Goal: Task Accomplishment & Management: Use online tool/utility

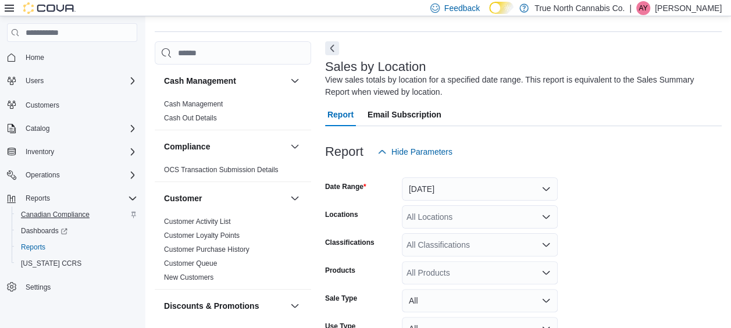
scroll to position [39, 0]
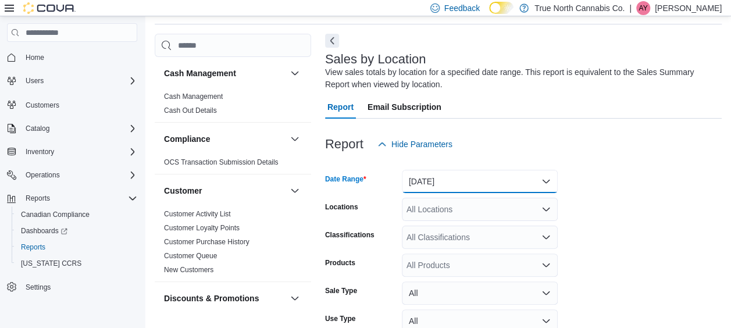
click at [457, 183] on button "[DATE]" at bounding box center [480, 181] width 156 height 23
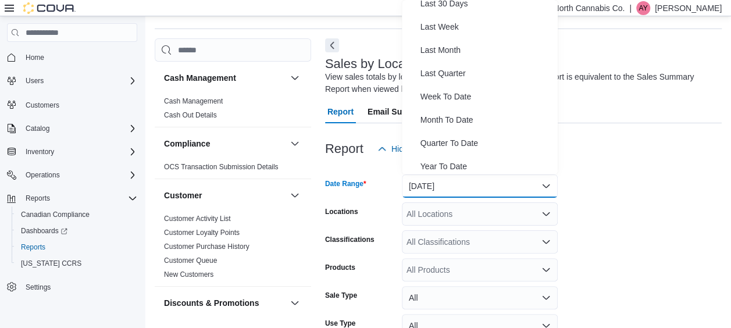
scroll to position [173, 0]
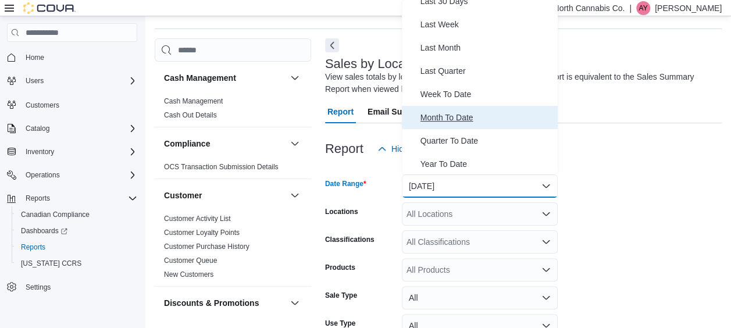
click at [457, 117] on span "Month To Date" at bounding box center [486, 117] width 133 height 14
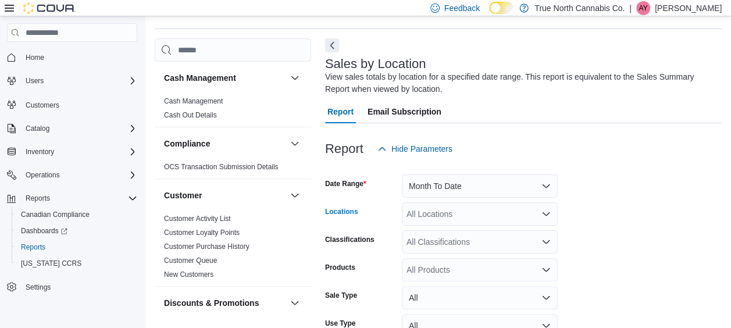
click at [544, 216] on icon "Open list of options" at bounding box center [545, 213] width 9 height 9
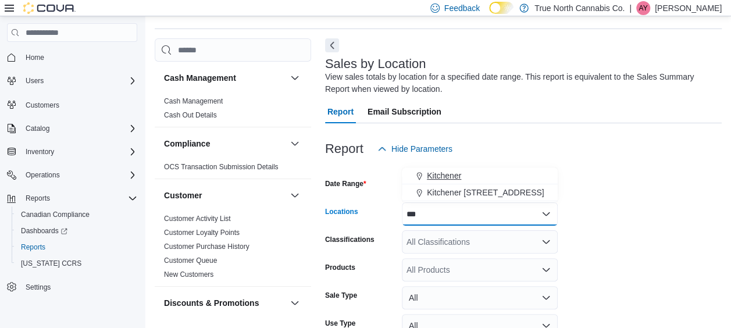
type input "***"
click at [456, 173] on span "Kitchener" at bounding box center [444, 176] width 34 height 12
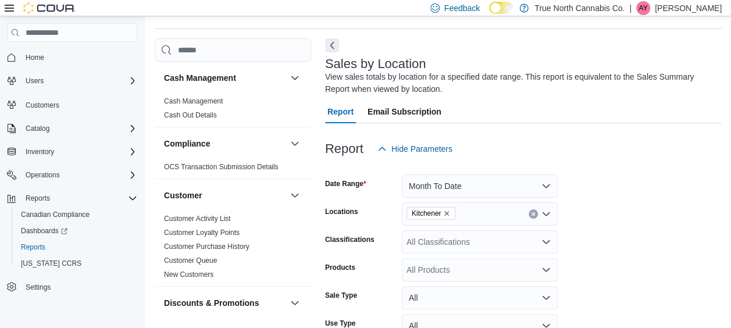
click at [620, 207] on form "Date Range Month To Date Locations Kitchener Classifications All Classification…" at bounding box center [523, 278] width 396 height 237
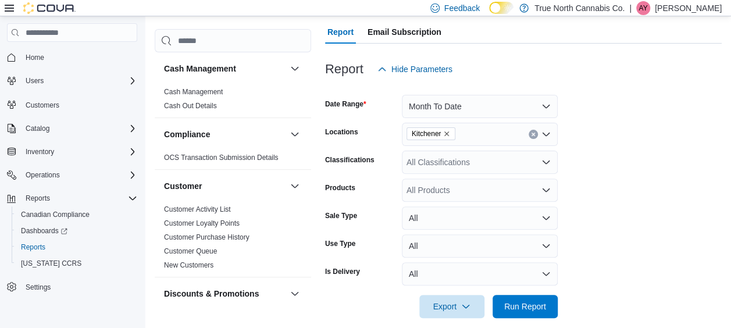
scroll to position [127, 0]
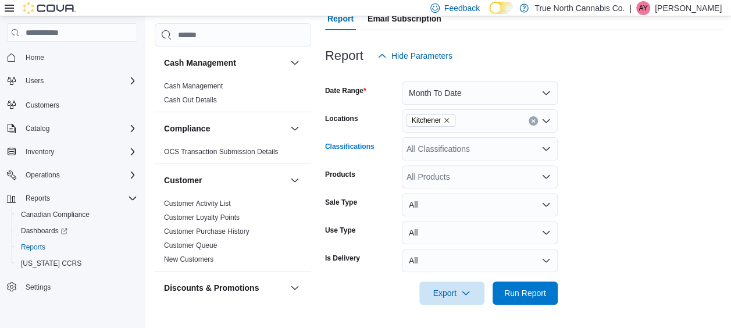
click at [542, 148] on icon "Open list of options" at bounding box center [545, 148] width 7 height 3
click at [581, 137] on form "Date Range Month To Date Locations Kitchener Classifications All Classification…" at bounding box center [523, 185] width 396 height 237
click at [546, 178] on icon "Open list of options" at bounding box center [545, 176] width 9 height 9
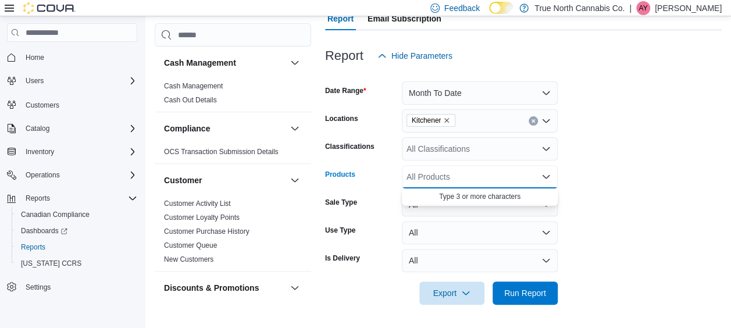
click at [490, 176] on div "All Products" at bounding box center [480, 176] width 156 height 23
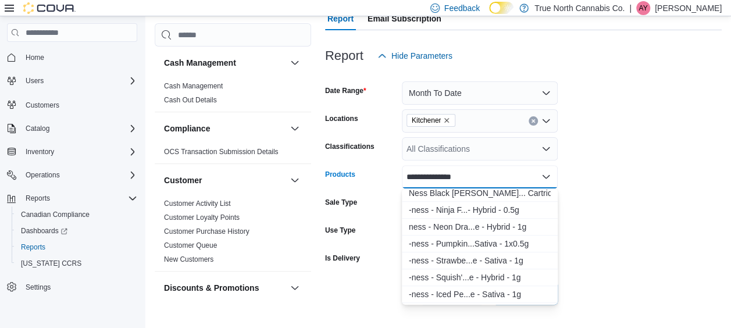
scroll to position [465, 0]
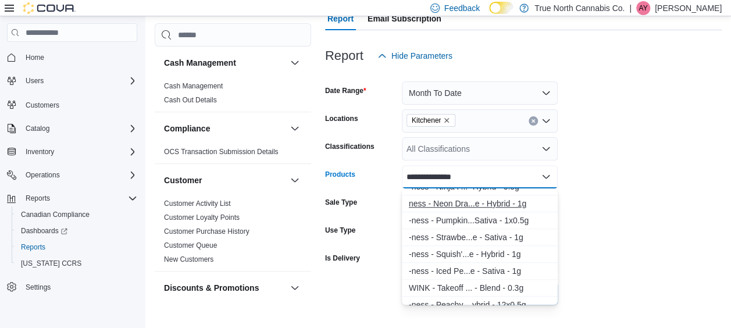
type input "**********"
click at [491, 203] on div "ness - Neon Dra...e - Hybrid - 1g" at bounding box center [480, 204] width 142 height 12
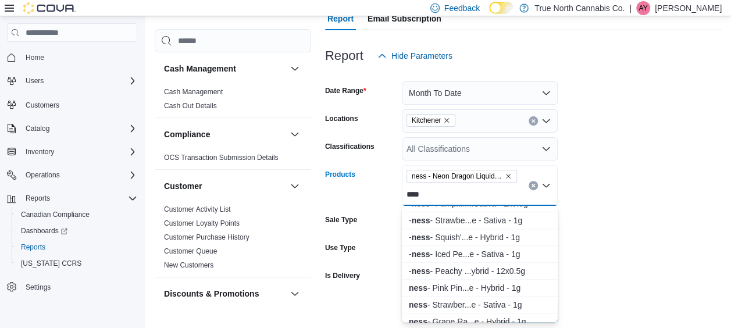
scroll to position [488, 0]
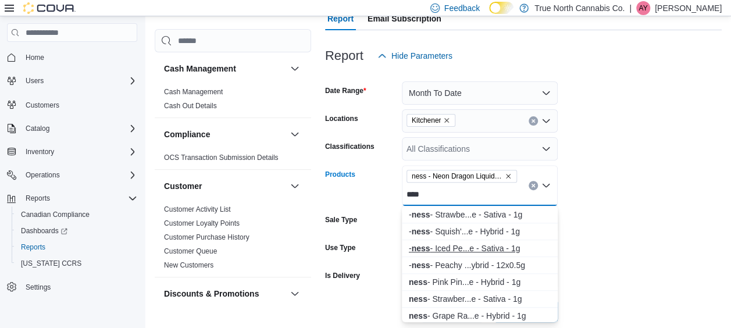
type input "****"
click at [471, 246] on div "- ness - Iced Pe...e - Sativa - 1g" at bounding box center [480, 248] width 142 height 12
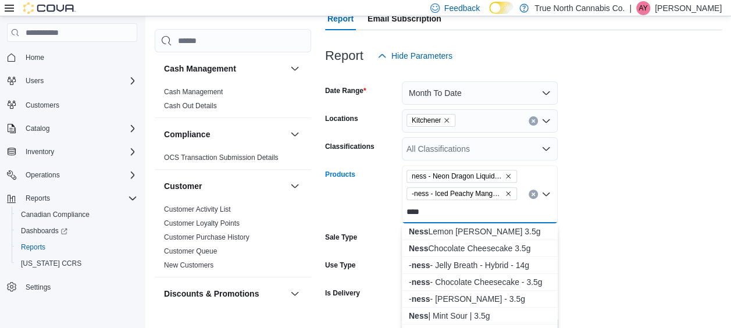
type input "****"
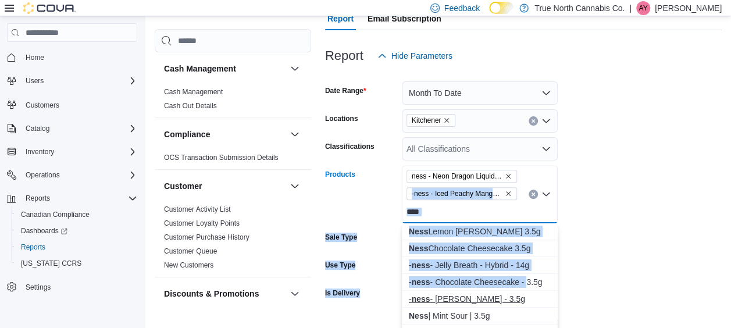
drag, startPoint x: 522, startPoint y: 195, endPoint x: 531, endPoint y: 294, distance: 99.8
click at [531, 294] on body "Feedback Dark Mode True North Cannabis Co. | AY [PERSON_NAME] Home Users Custom…" at bounding box center [365, 118] width 731 height 490
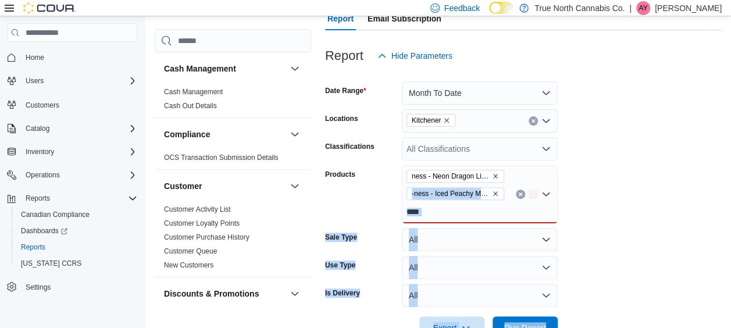
drag, startPoint x: 531, startPoint y: 294, endPoint x: 667, endPoint y: 238, distance: 147.2
click at [667, 238] on form "Date Range Month To Date Locations Kitchener Classifications All Classification…" at bounding box center [523, 203] width 396 height 272
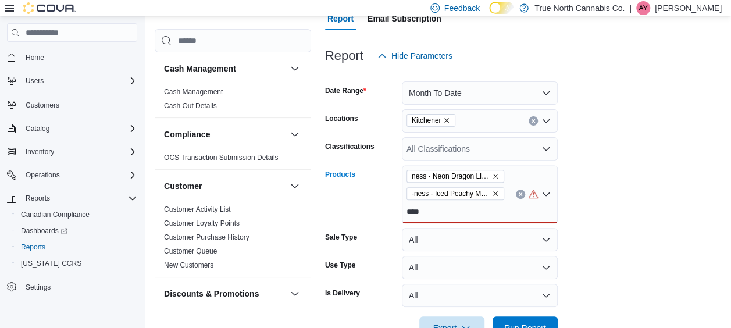
click at [447, 212] on div "ness - Neon Dragon Liquid Diamonds AIO Vape - Hybrid - 1g -ness - Iced Peachy M…" at bounding box center [480, 194] width 156 height 58
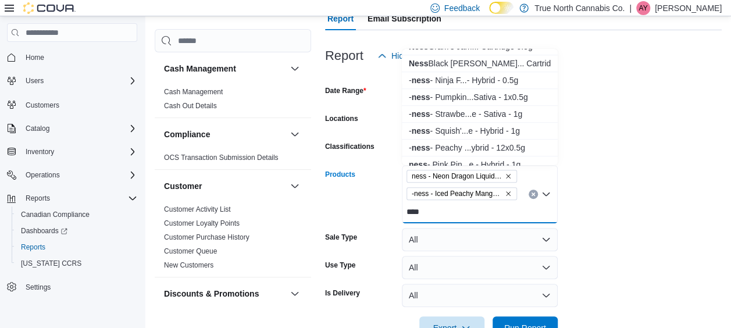
scroll to position [442, 0]
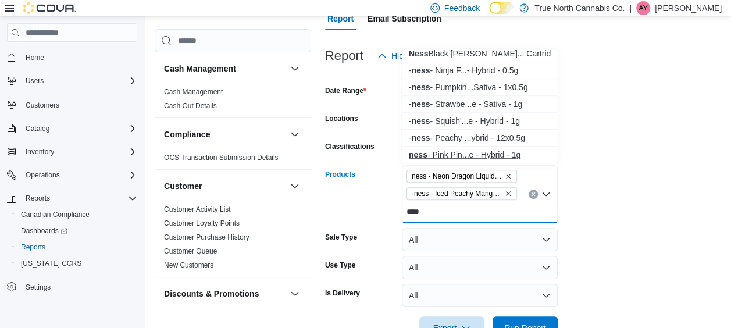
click at [496, 153] on div "ness - Pink Pin...e - Hybrid - 1g" at bounding box center [480, 155] width 142 height 12
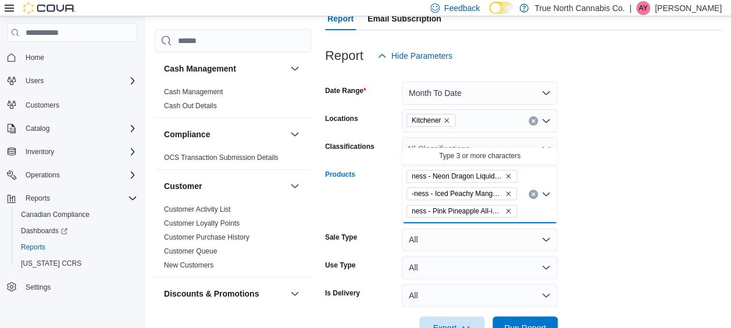
scroll to position [0, 0]
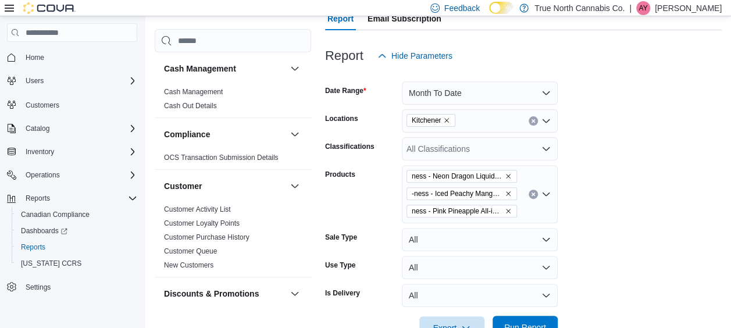
click at [510, 319] on span "Run Report" at bounding box center [524, 327] width 51 height 23
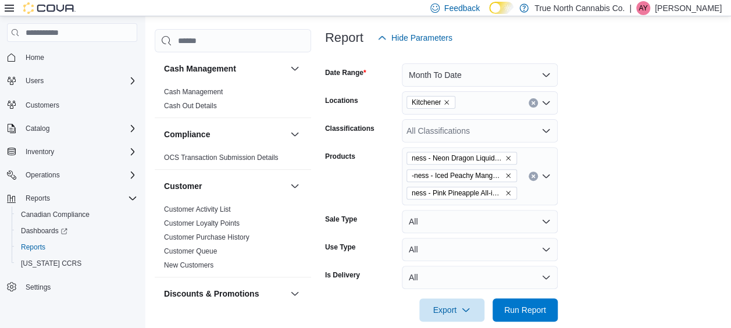
scroll to position [143, 0]
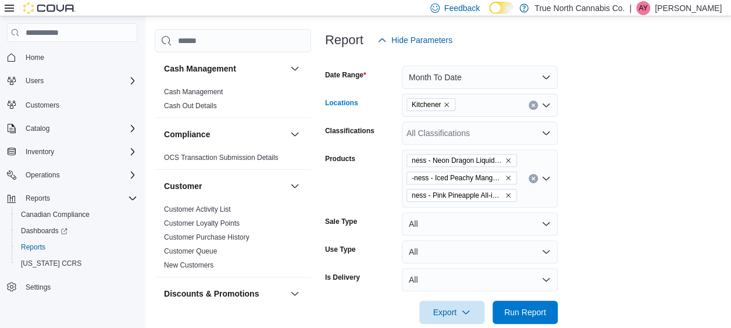
click at [534, 105] on icon "Clear input" at bounding box center [533, 105] width 5 height 5
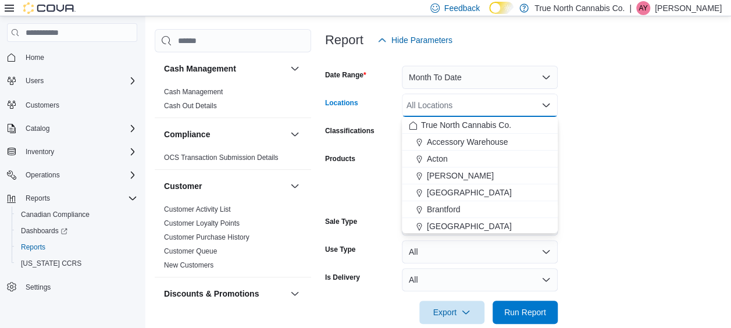
click at [506, 105] on div "All Locations" at bounding box center [480, 105] width 156 height 23
click at [645, 138] on form "Date Range Month To Date Locations All Locations Combo box. Selected. Combo box…" at bounding box center [525, 188] width 401 height 272
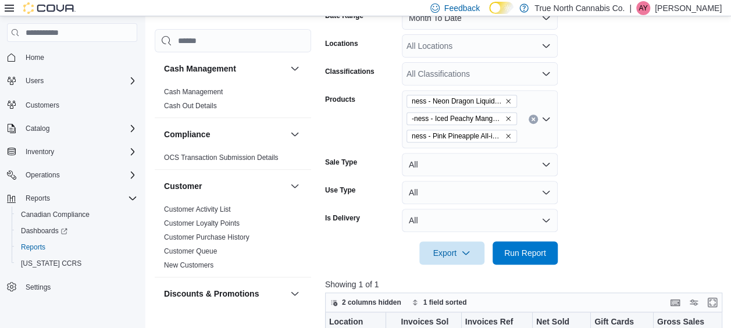
scroll to position [199, 0]
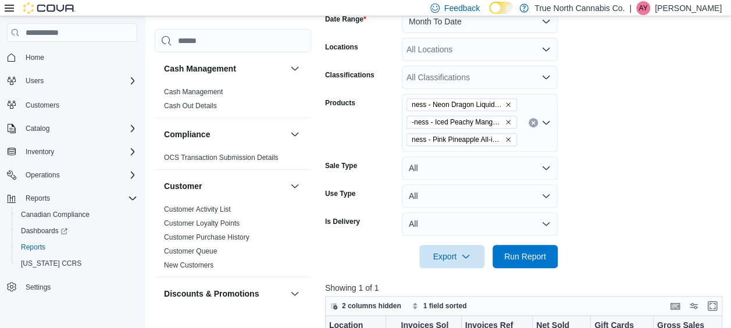
click at [707, 189] on form "Date Range Month To Date Locations All Locations Classifications All Classifica…" at bounding box center [525, 132] width 401 height 272
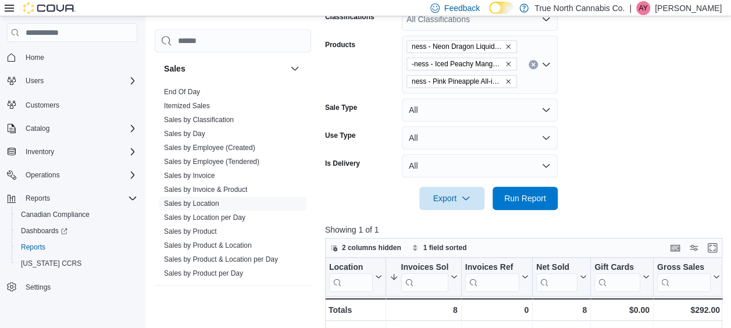
scroll to position [821, 0]
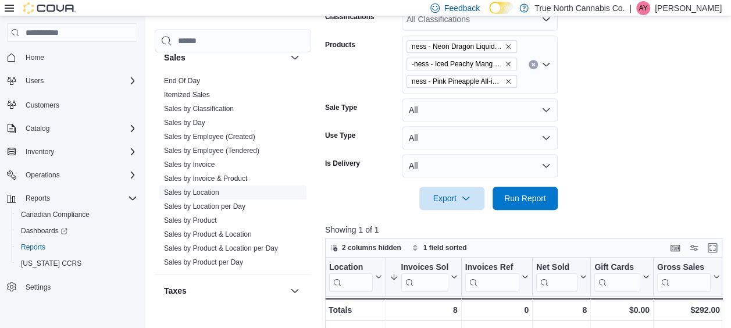
click at [200, 188] on link "Sales by Location" at bounding box center [191, 192] width 55 height 8
click at [532, 198] on span "Run Report" at bounding box center [525, 198] width 42 height 12
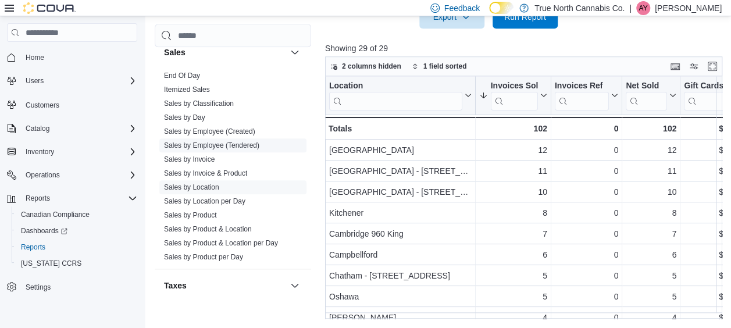
click at [203, 141] on link "Sales by Employee (Tendered)" at bounding box center [211, 145] width 95 height 8
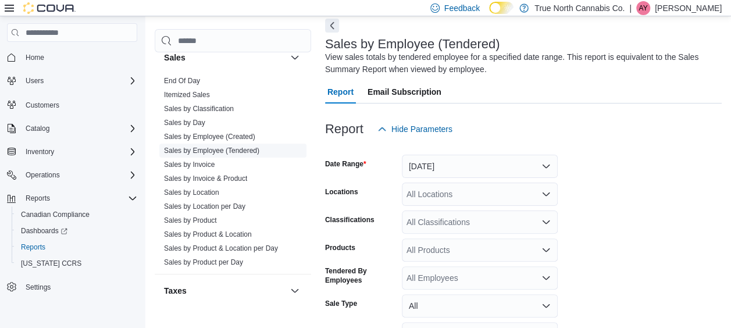
scroll to position [39, 0]
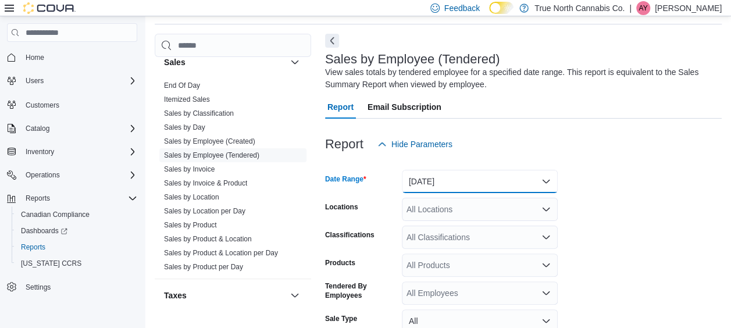
click at [460, 174] on button "[DATE]" at bounding box center [480, 181] width 156 height 23
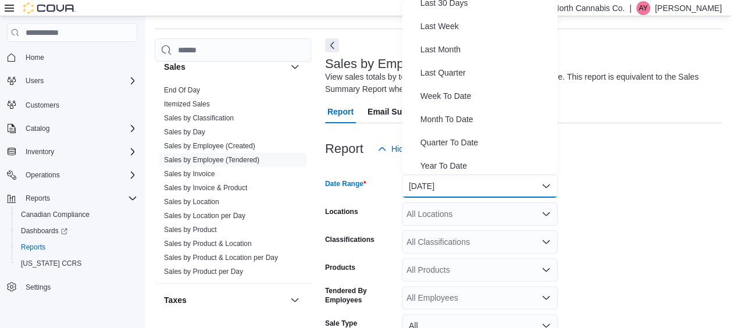
scroll to position [174, 0]
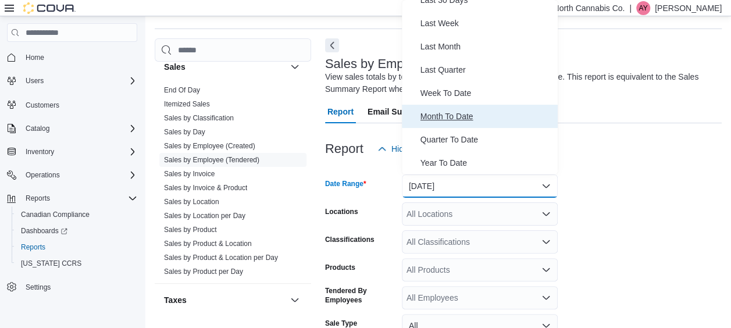
click at [462, 113] on span "Month To Date" at bounding box center [486, 116] width 133 height 14
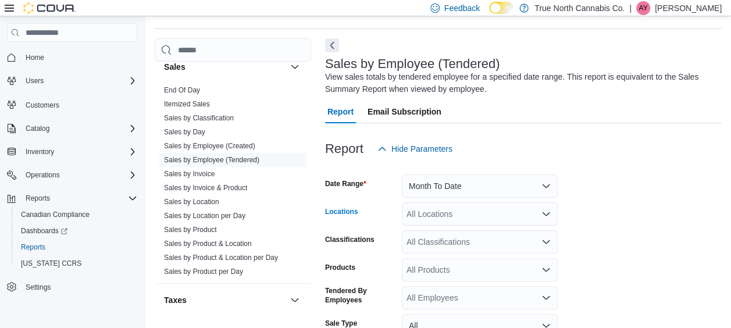
click at [478, 216] on div "All Locations" at bounding box center [480, 213] width 156 height 23
click at [649, 258] on form "Date Range Month To Date Locations All Locations Classifications All Classifica…" at bounding box center [523, 292] width 396 height 265
click at [498, 266] on div "All Products" at bounding box center [480, 269] width 156 height 23
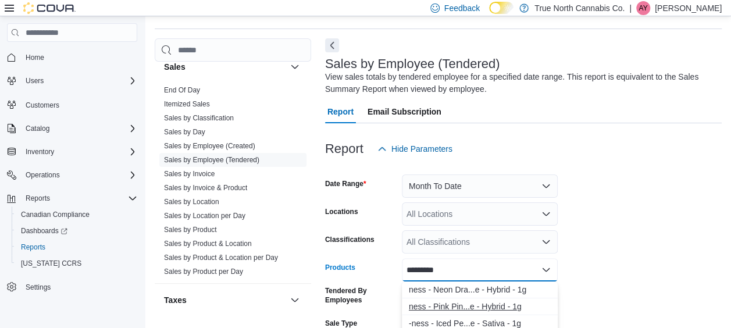
type input "*********"
click at [468, 303] on div "ness - Pink Pin...e - Hybrid - 1g" at bounding box center [480, 307] width 142 height 12
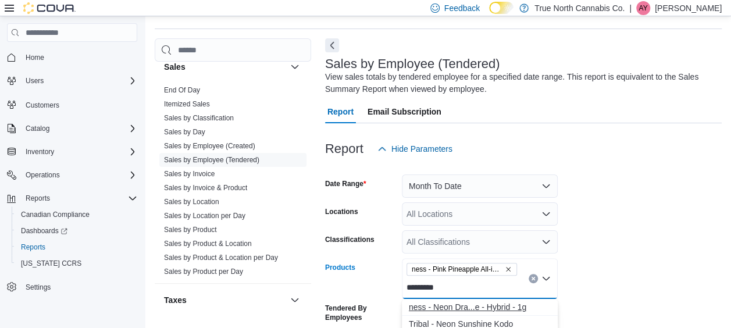
type input "*********"
click at [478, 304] on div "ness - Neon Dra...e - Hybrid - 1g" at bounding box center [480, 307] width 142 height 12
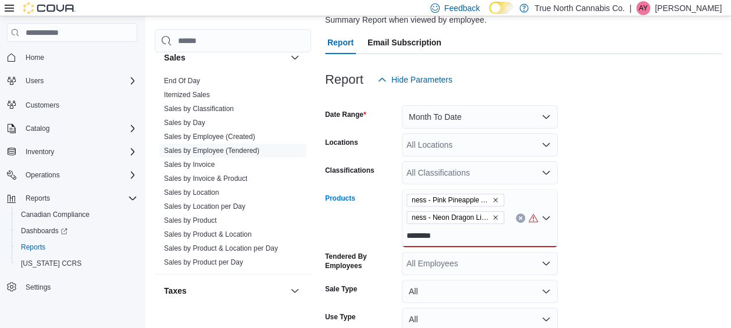
scroll to position [107, 0]
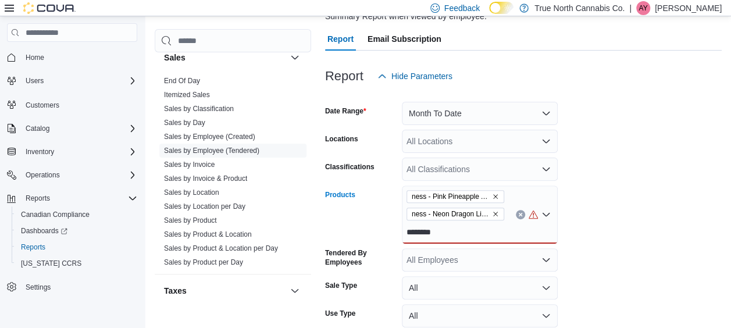
click at [472, 233] on div "ness - Pink Pineapple All-in-one Liquid Diamond Vape - Hybrid - 1g ness - Neon …" at bounding box center [480, 214] width 156 height 58
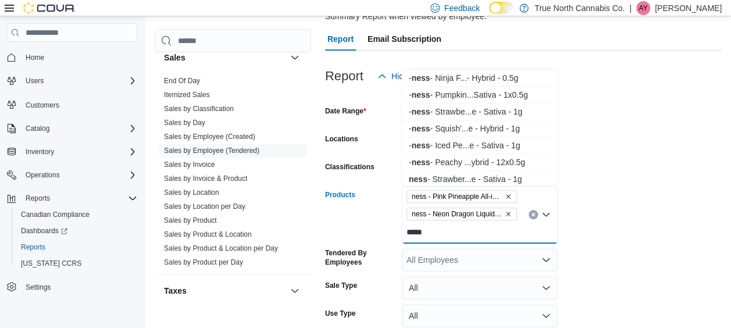
scroll to position [465, 0]
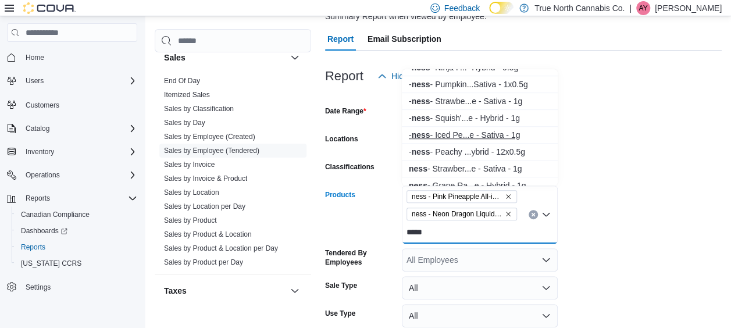
type input "****"
click at [460, 135] on div "- ness - Iced Pe...e - Sativa - 1g" at bounding box center [480, 135] width 142 height 12
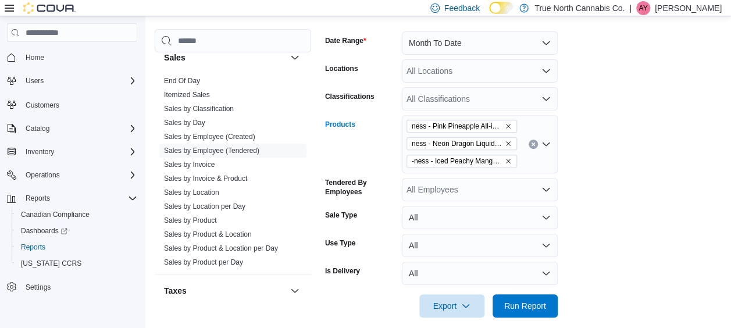
scroll to position [190, 0]
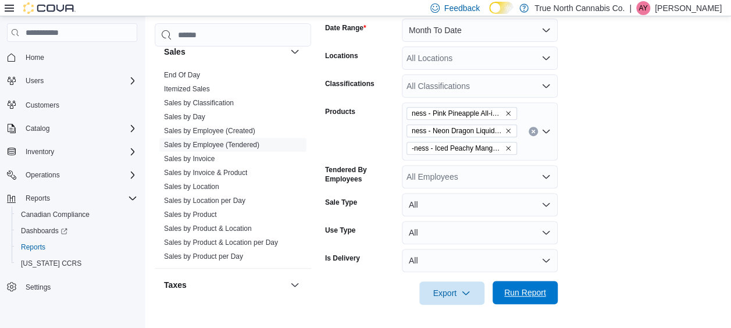
click at [538, 296] on span "Run Report" at bounding box center [525, 293] width 42 height 12
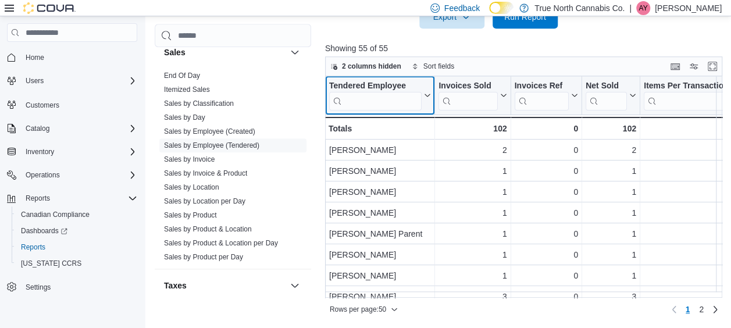
click at [427, 95] on icon at bounding box center [425, 95] width 9 height 7
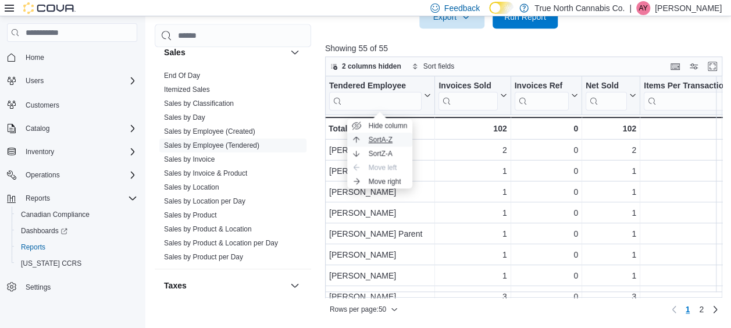
click at [384, 141] on span "Sort A-Z" at bounding box center [380, 139] width 24 height 9
